Goal: Find specific page/section: Find specific page/section

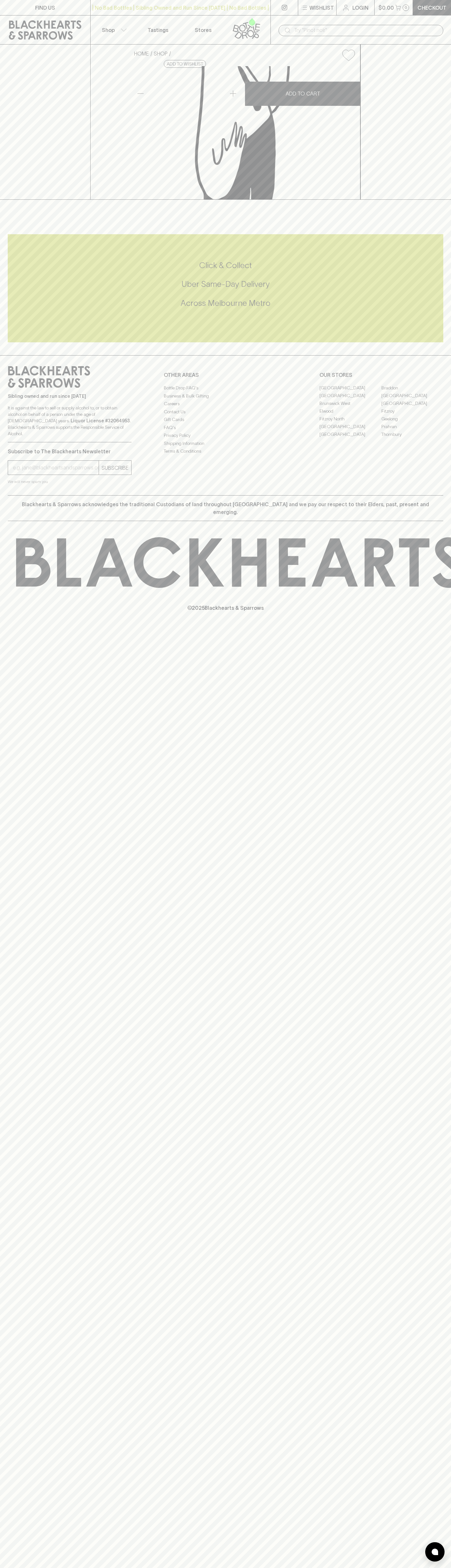
click at [10, 9] on link "FIND US" at bounding box center [45, 8] width 90 height 15
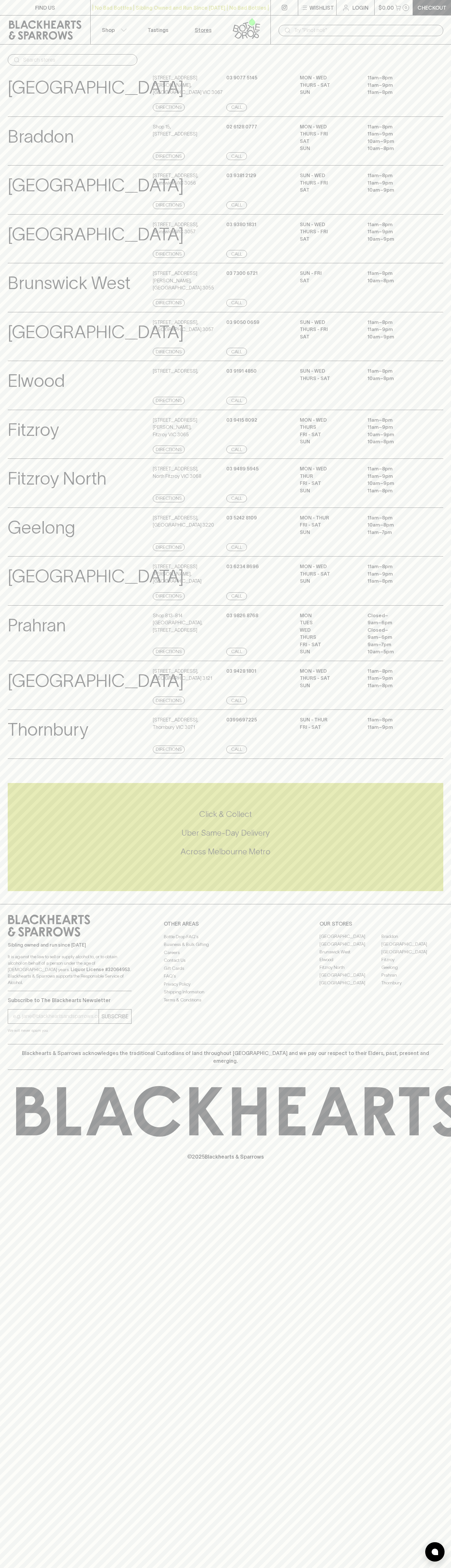
click at [441, 404] on div "SUN - WED 11am – 8pm THURS - SAT 10am – 8pm" at bounding box center [372, 385] width 143 height 37
click at [192, 1568] on html "FIND US | No Bad Bottles | Sibling Owned and Run Since [DATE] | No Bad Bottles …" at bounding box center [225, 784] width 451 height 1568
click at [2, 447] on div "Fitzroy View Store Details [STREET_ADDRESS][PERSON_NAME] Directions [PHONE_NUMB…" at bounding box center [225, 434] width 451 height 49
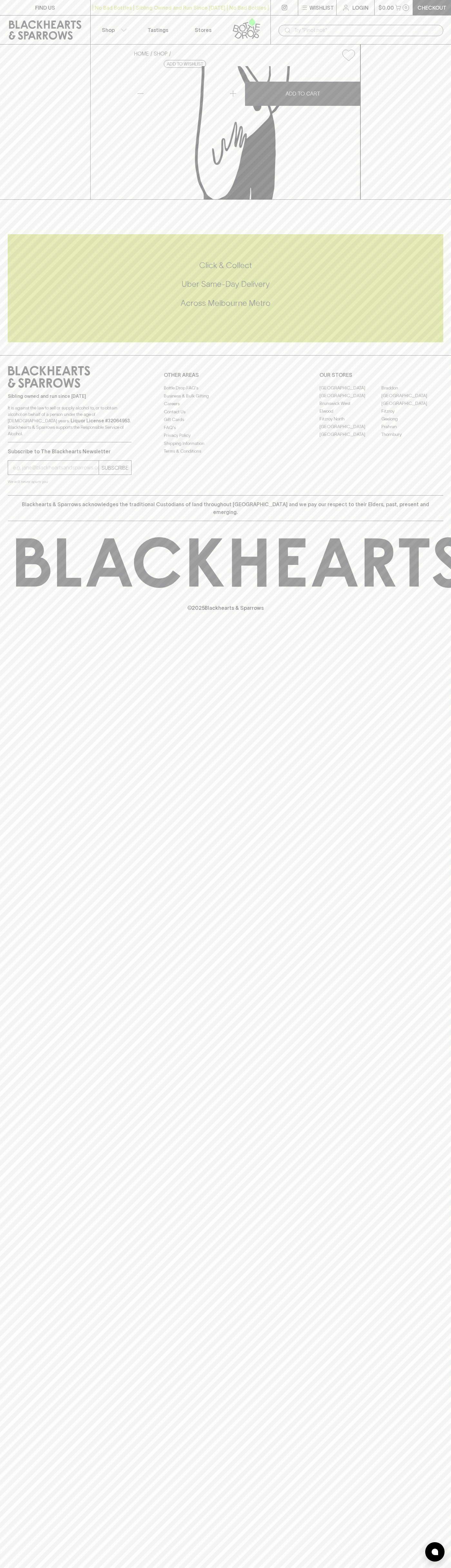
click at [412, 392] on link "Braddon" at bounding box center [412, 388] width 62 height 8
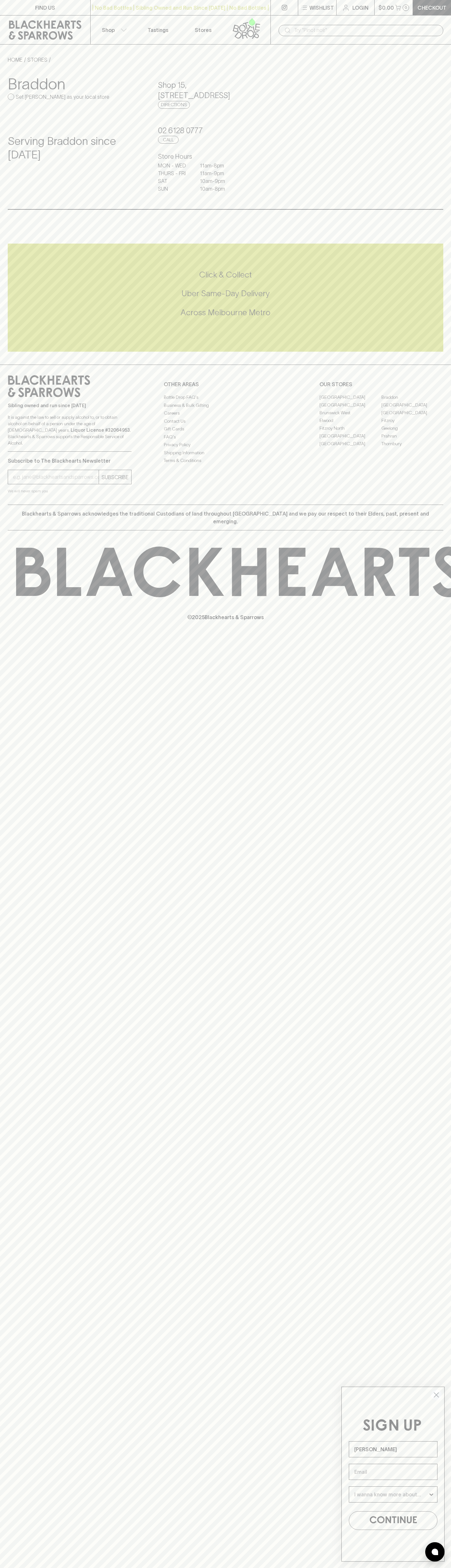
type input "John Smith"
